Goal: Information Seeking & Learning: Learn about a topic

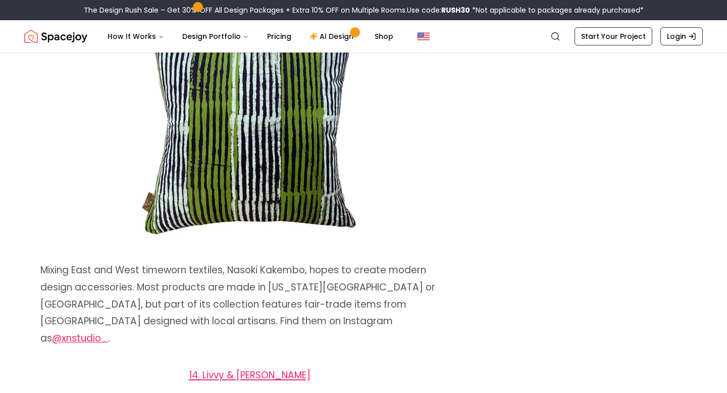
scroll to position [5081, 0]
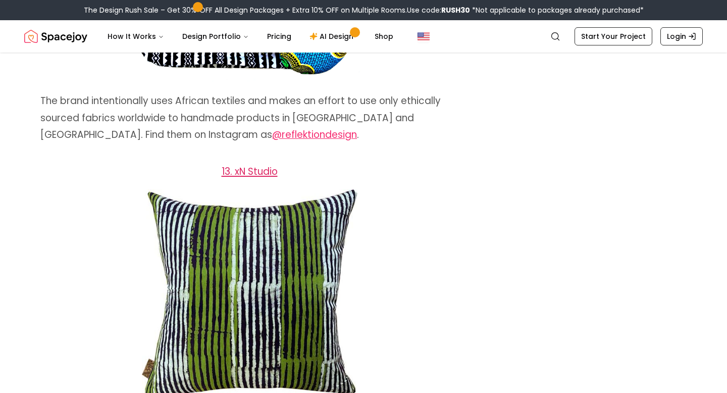
click at [263, 167] on span "13. xN Studio" at bounding box center [250, 172] width 56 height 14
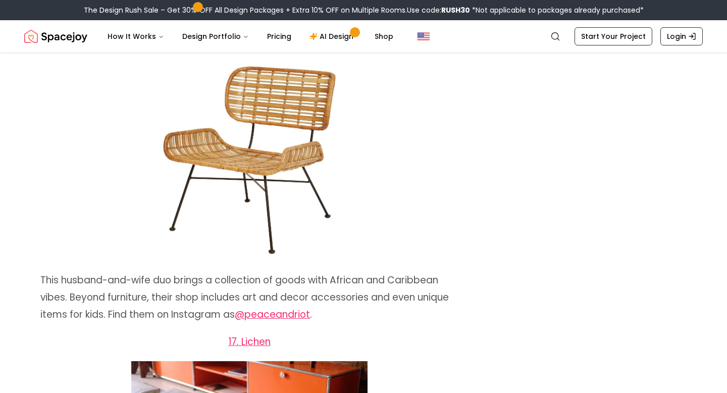
scroll to position [6645, 0]
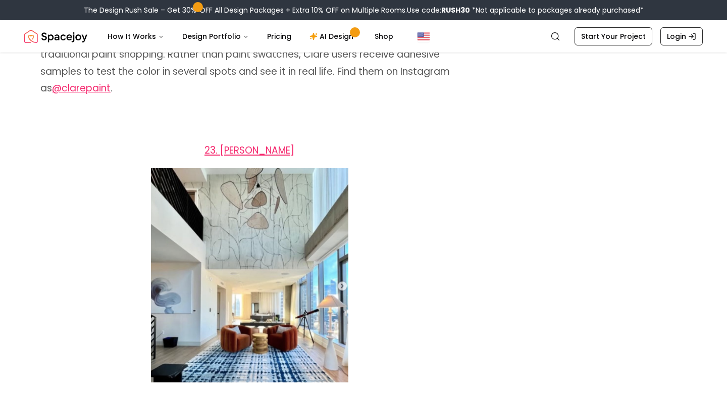
scroll to position [8719, 0]
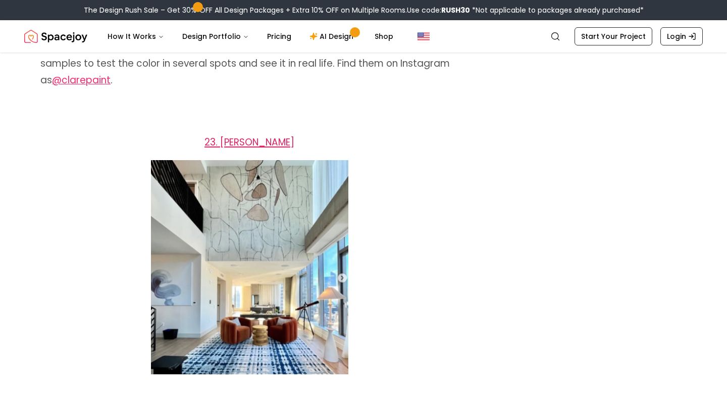
click at [278, 135] on span "23. [PERSON_NAME]" at bounding box center [250, 142] width 90 height 14
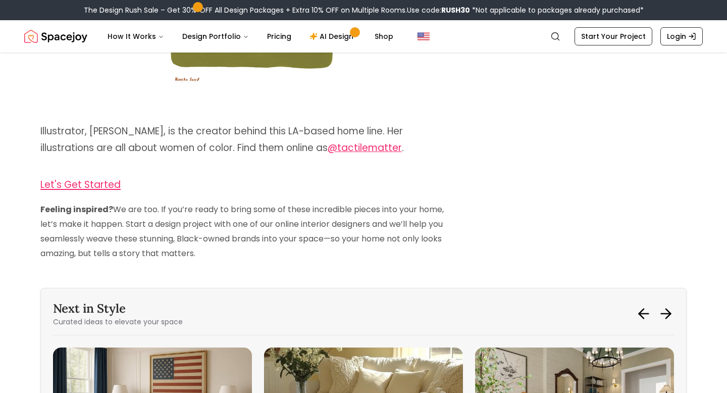
scroll to position [10140, 0]
